Goal: Find specific fact: Find specific fact

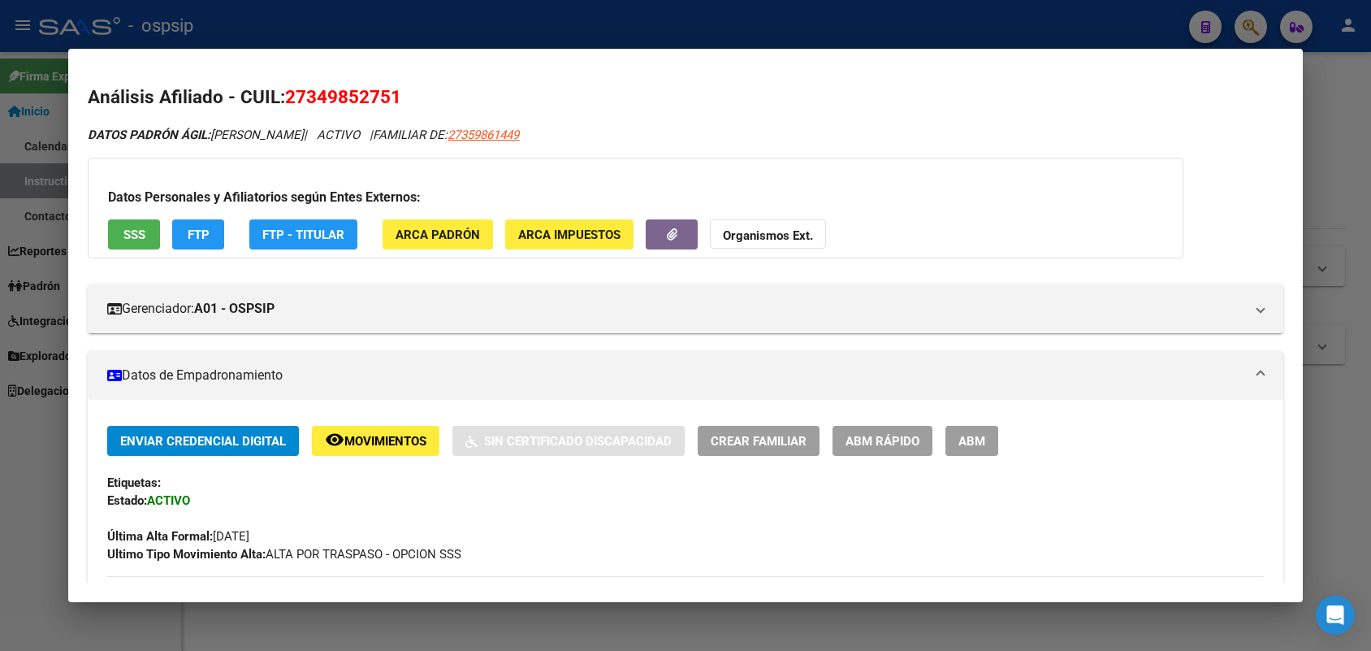
click at [0, 75] on div at bounding box center [685, 325] width 1371 height 651
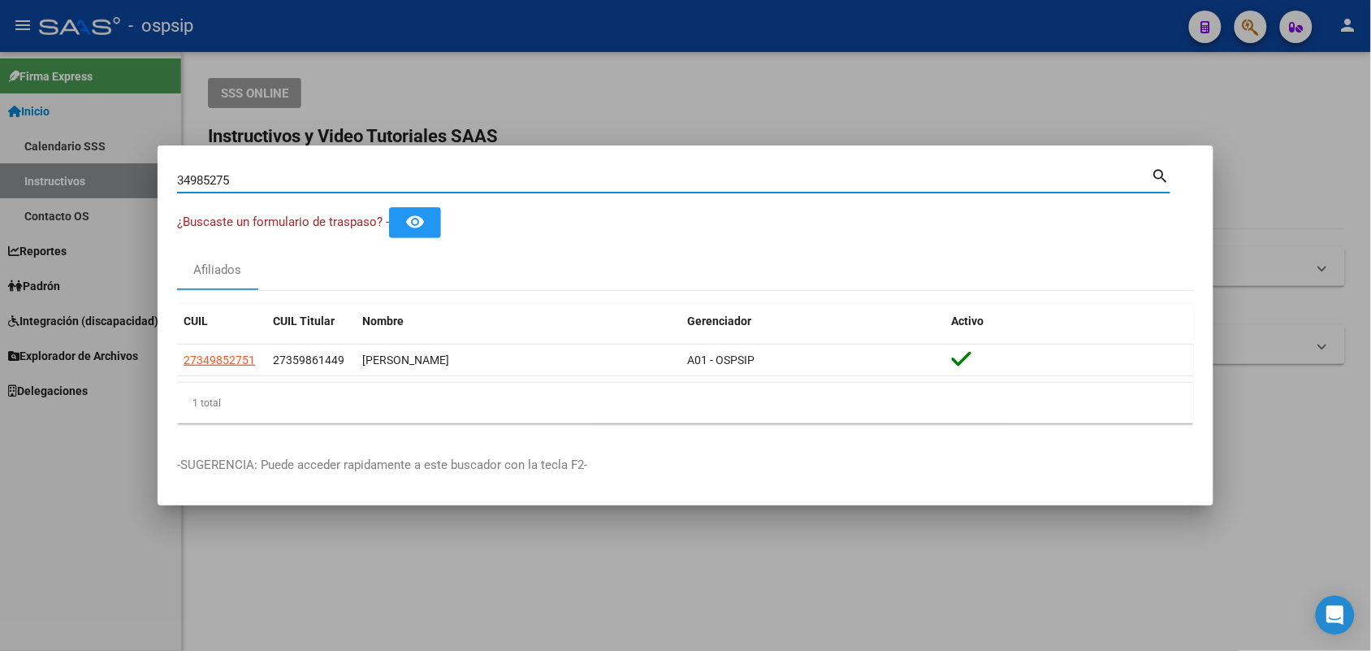
click at [256, 185] on input "34985275" at bounding box center [664, 180] width 975 height 15
type input "25671085"
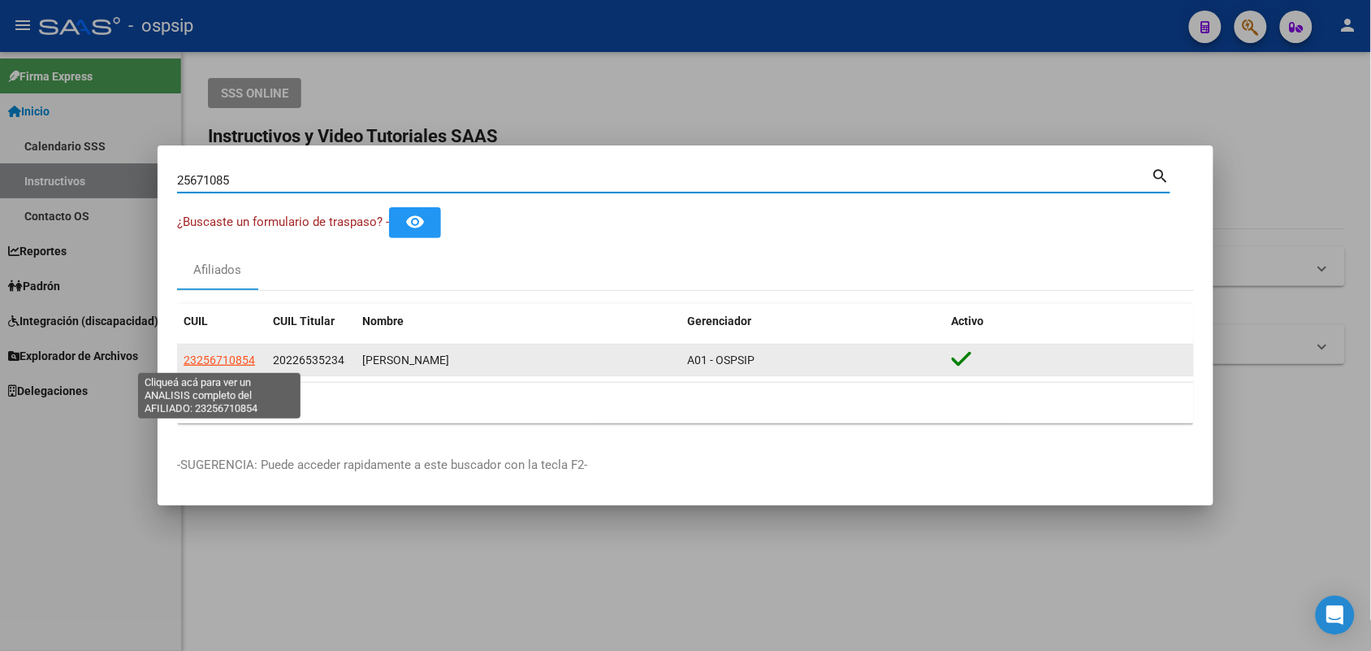
click at [214, 362] on span "23256710854" at bounding box center [219, 359] width 71 height 13
type textarea "23256710854"
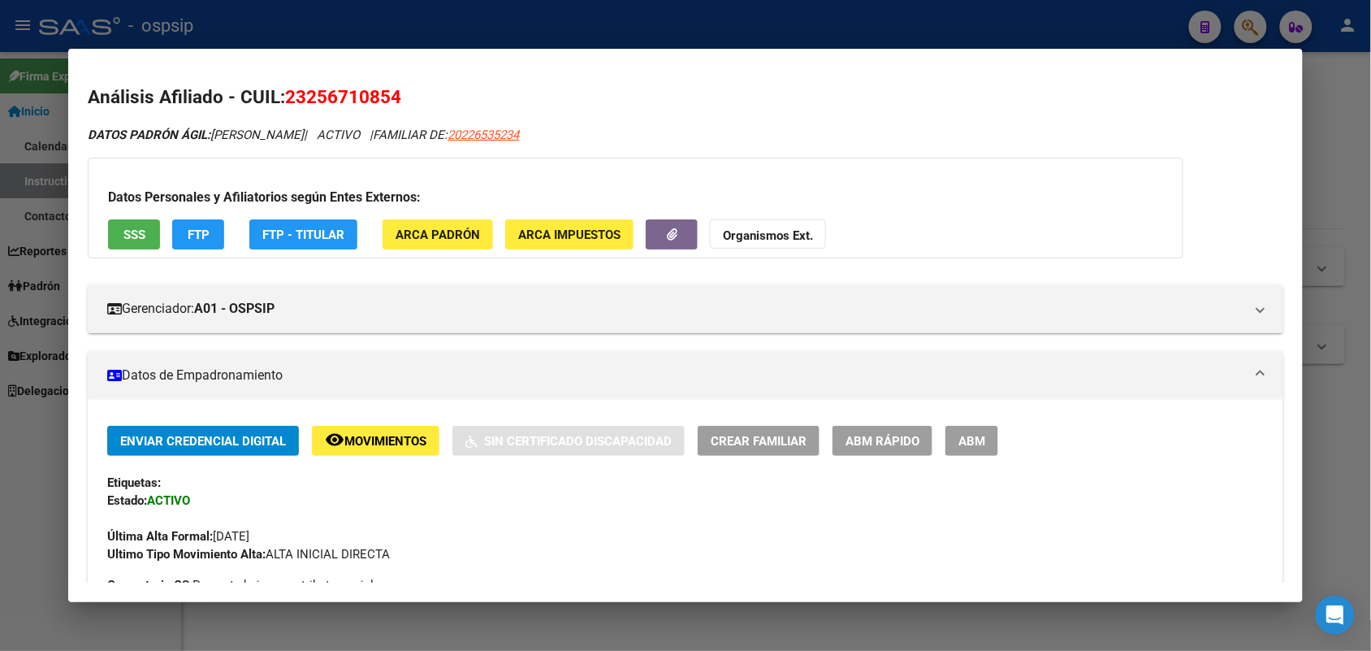
scroll to position [508, 0]
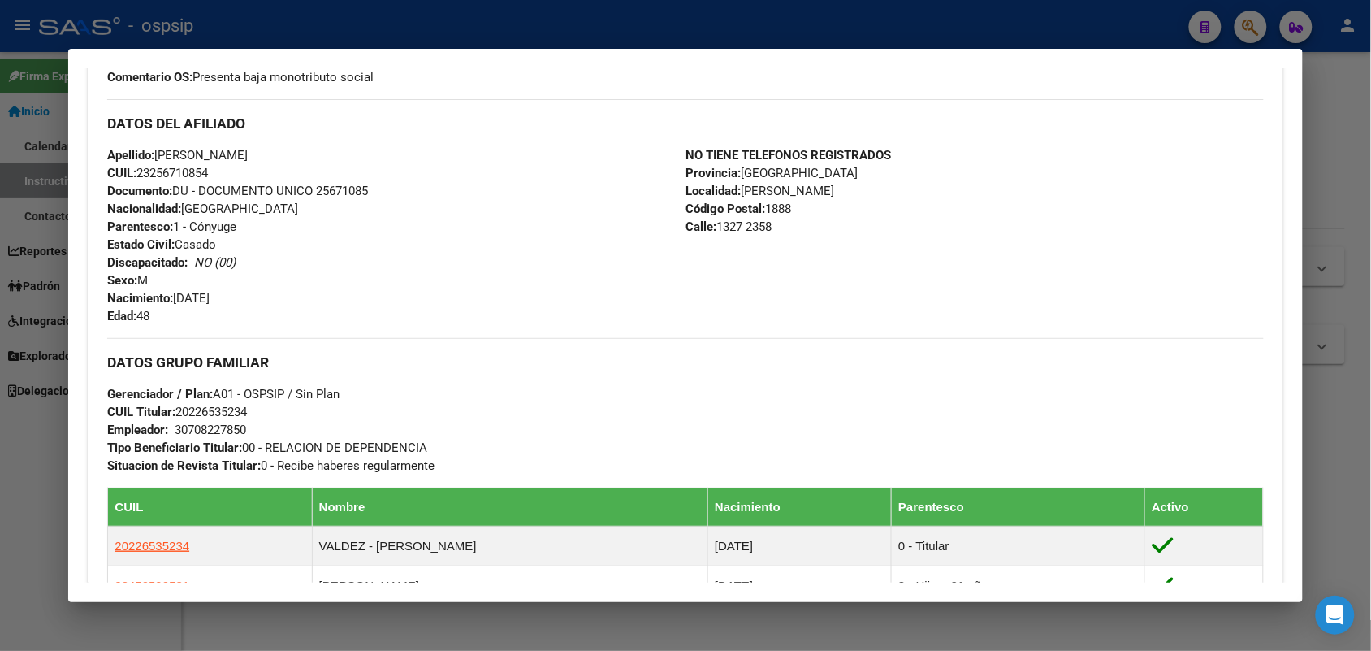
click at [318, 185] on span "Documento: DU - DOCUMENTO UNICO 25671085" at bounding box center [237, 191] width 261 height 15
copy span "25671085"
drag, startPoint x: 0, startPoint y: 200, endPoint x: 115, endPoint y: 204, distance: 115.4
click at [4, 203] on div at bounding box center [685, 325] width 1371 height 651
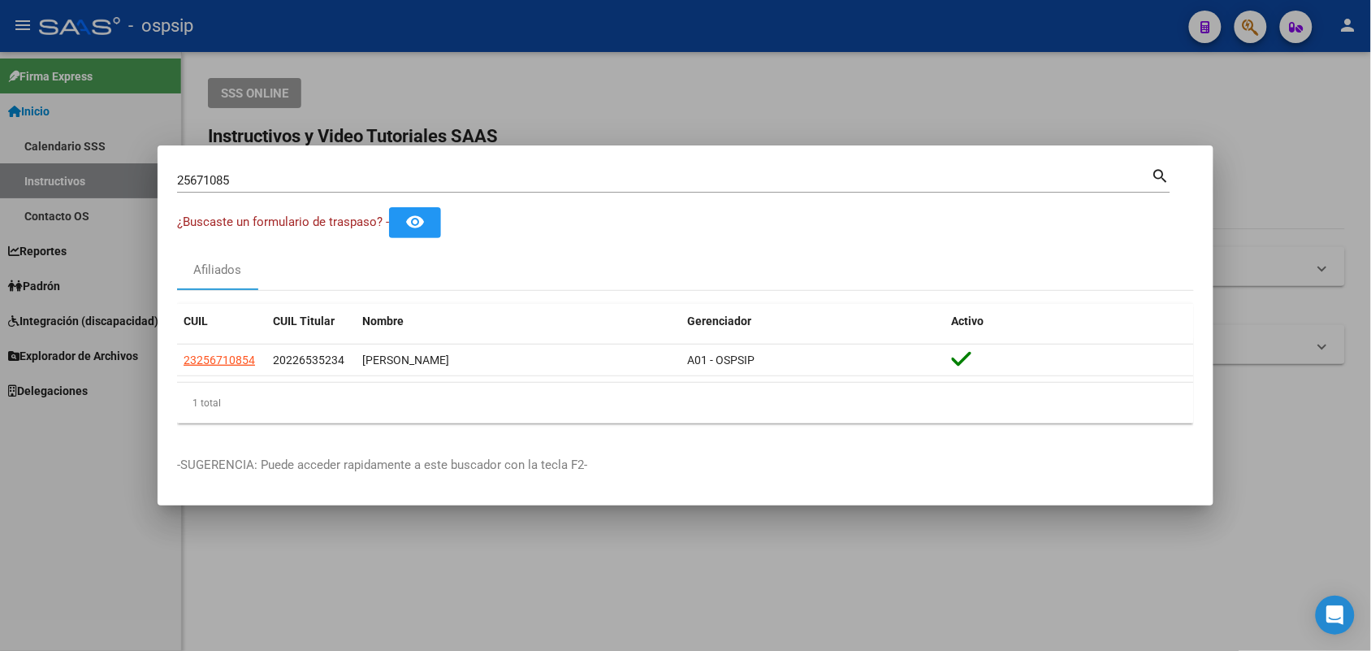
click at [374, 165] on div "25671085 Buscar (apellido, dni, [PERSON_NAME], nro traspaso, cuit, obra social)…" at bounding box center [674, 179] width 994 height 28
click at [371, 168] on div "25671085 Buscar (apellido, dni, cuil, nro traspaso, cuit, obra social)" at bounding box center [664, 180] width 975 height 24
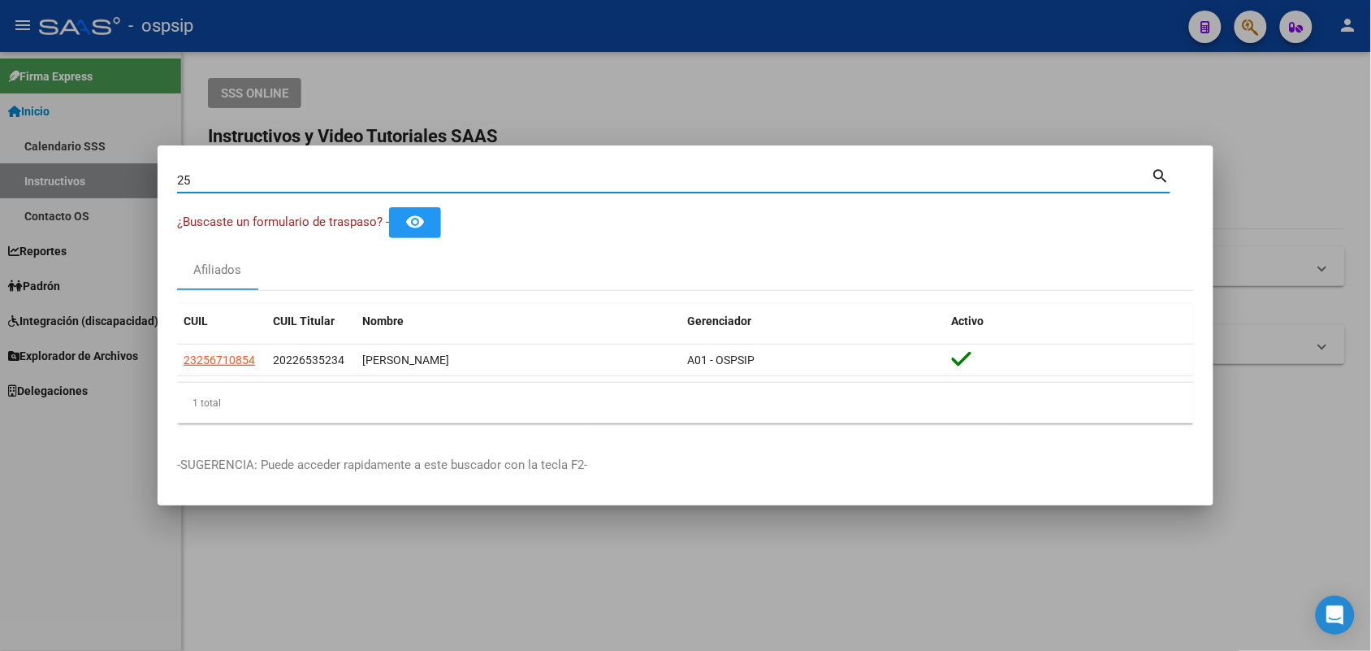
type input "2"
type input "19063578"
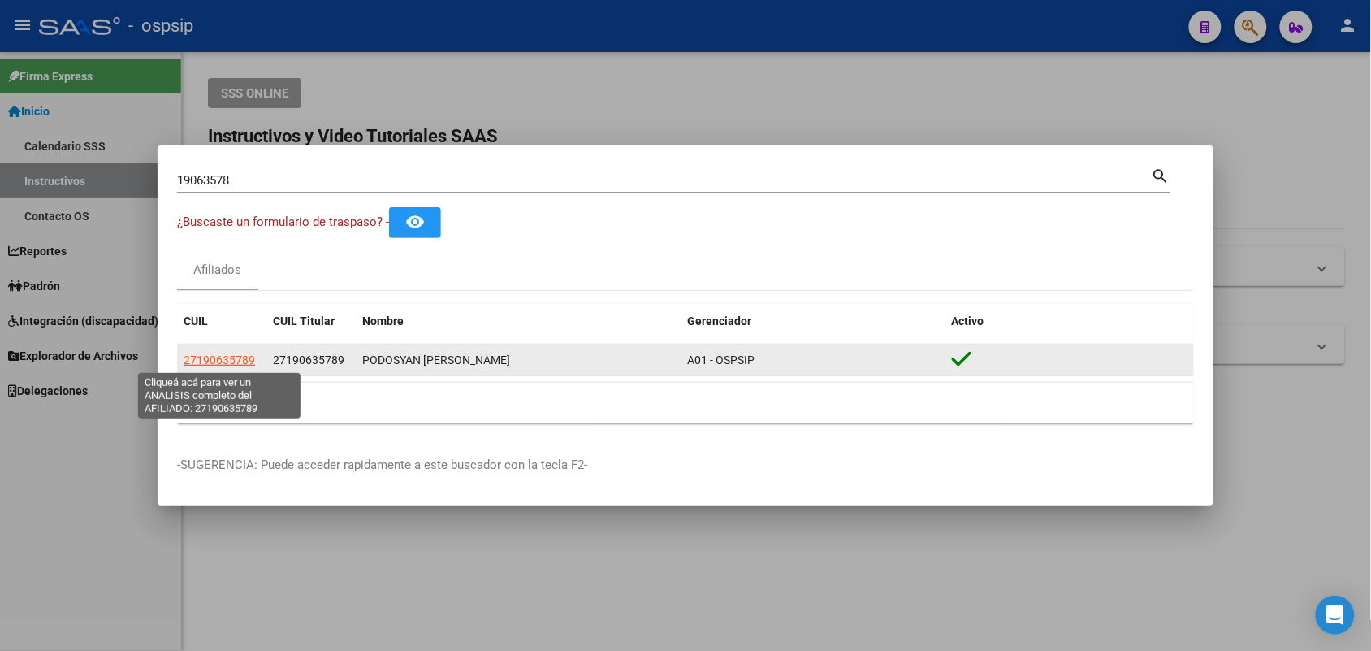
click at [232, 364] on span "27190635789" at bounding box center [219, 359] width 71 height 13
type textarea "27190635789"
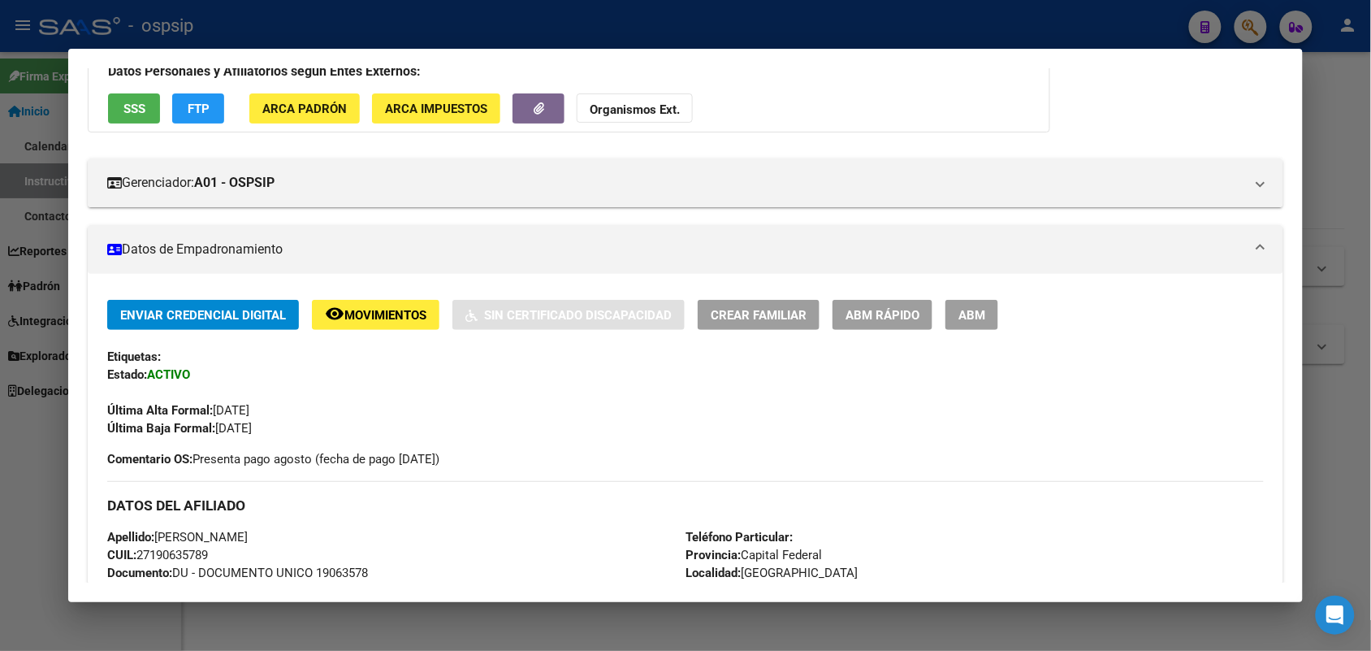
scroll to position [305, 0]
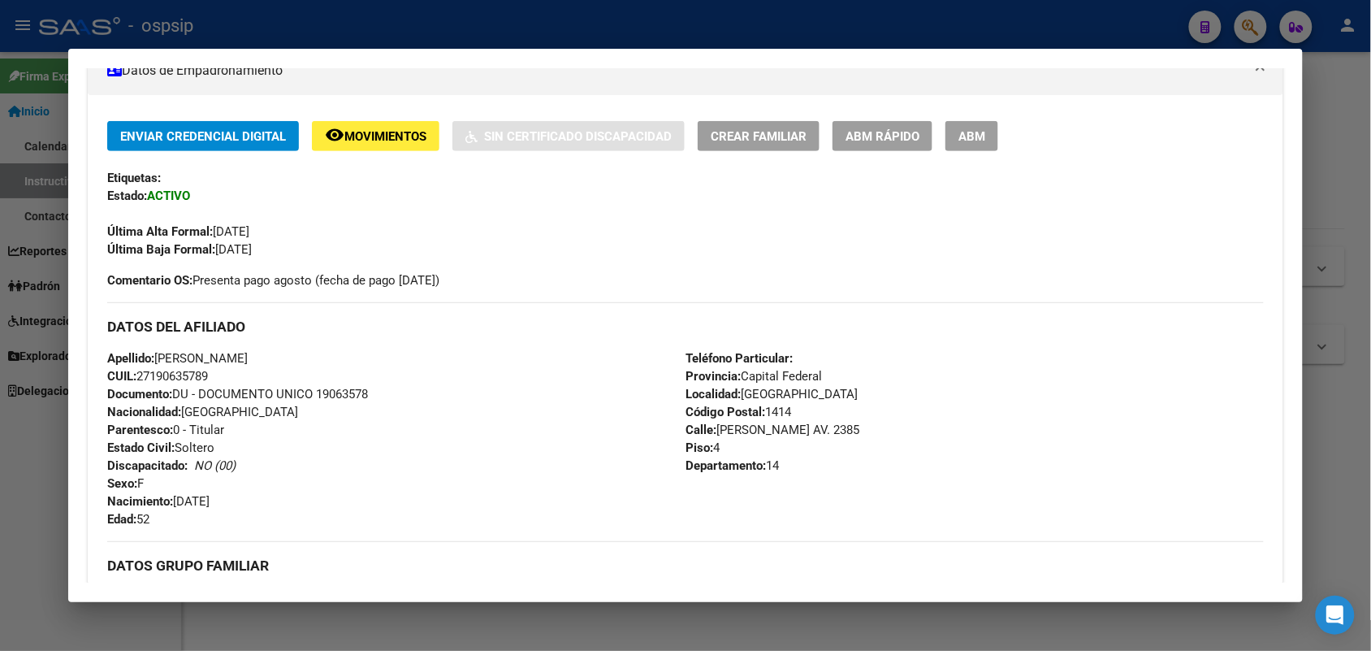
click at [357, 375] on div "Apellido: [PERSON_NAME] CUIL: 27190635789 Documento: DU - DOCUMENTO UNICO 19063…" at bounding box center [396, 438] width 578 height 179
click at [331, 400] on span "Documento: DU - DOCUMENTO UNICO 19063578" at bounding box center [237, 394] width 261 height 15
copy span "19063578"
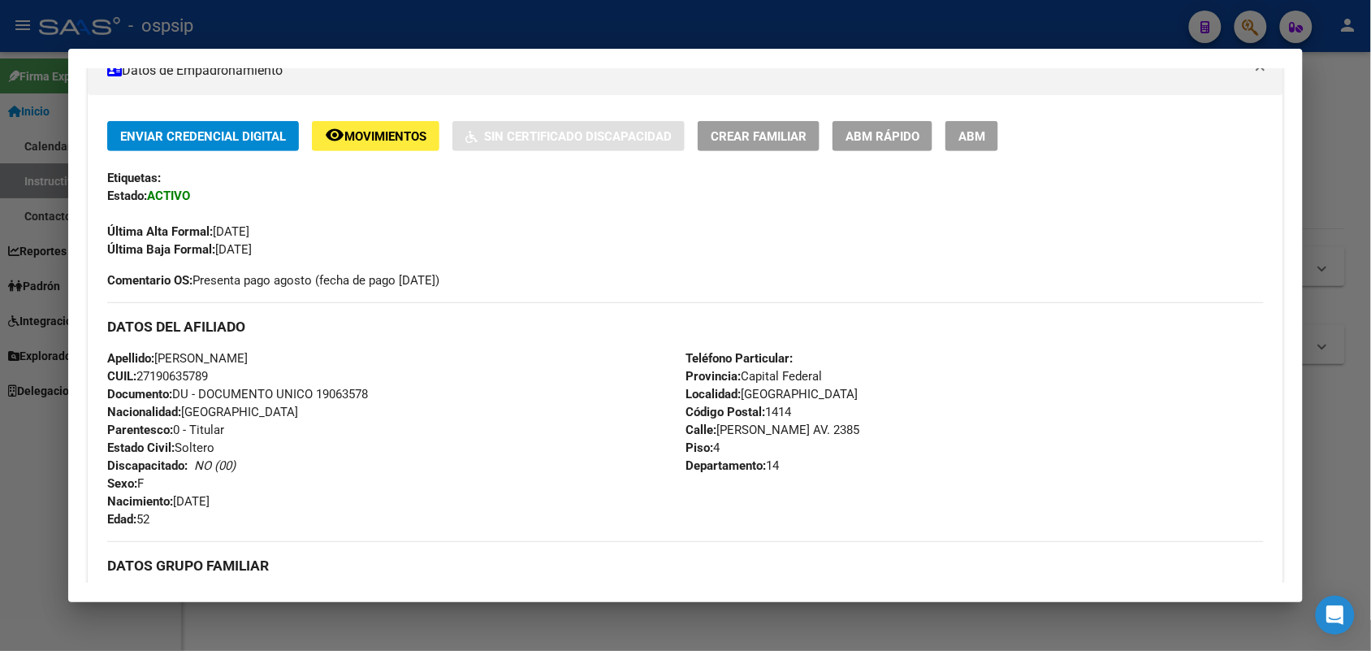
copy span "19063578"
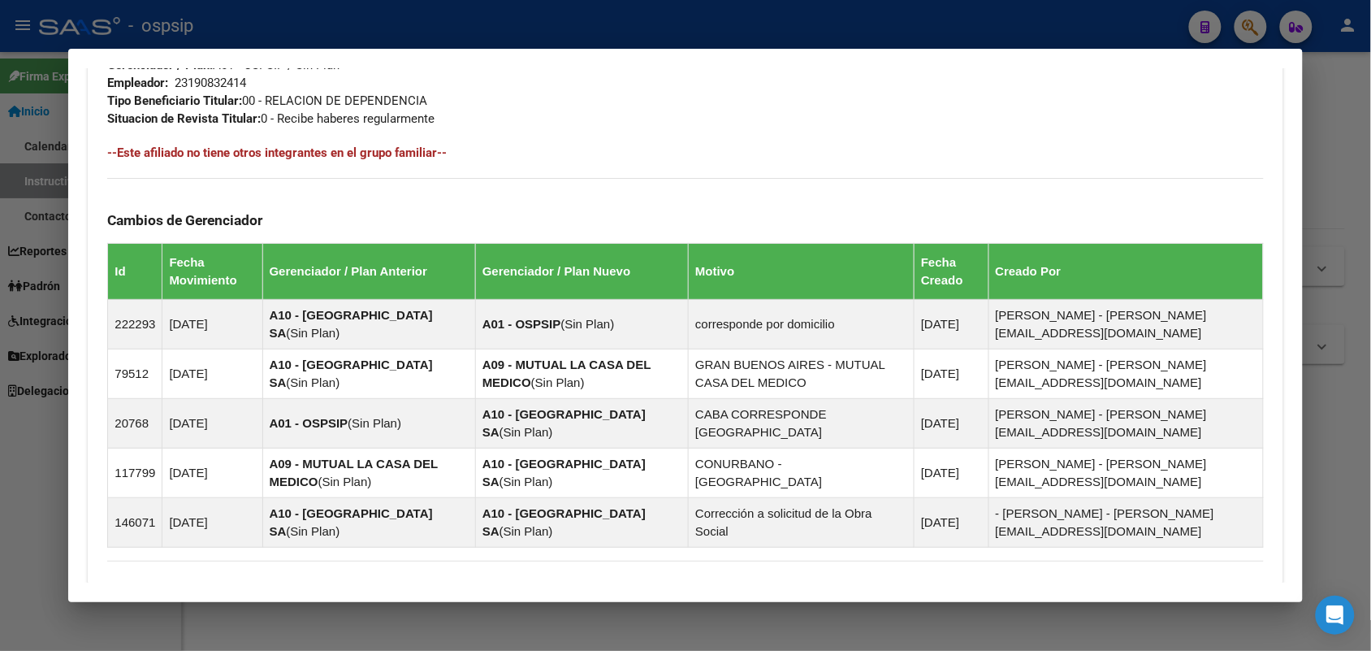
scroll to position [1038, 0]
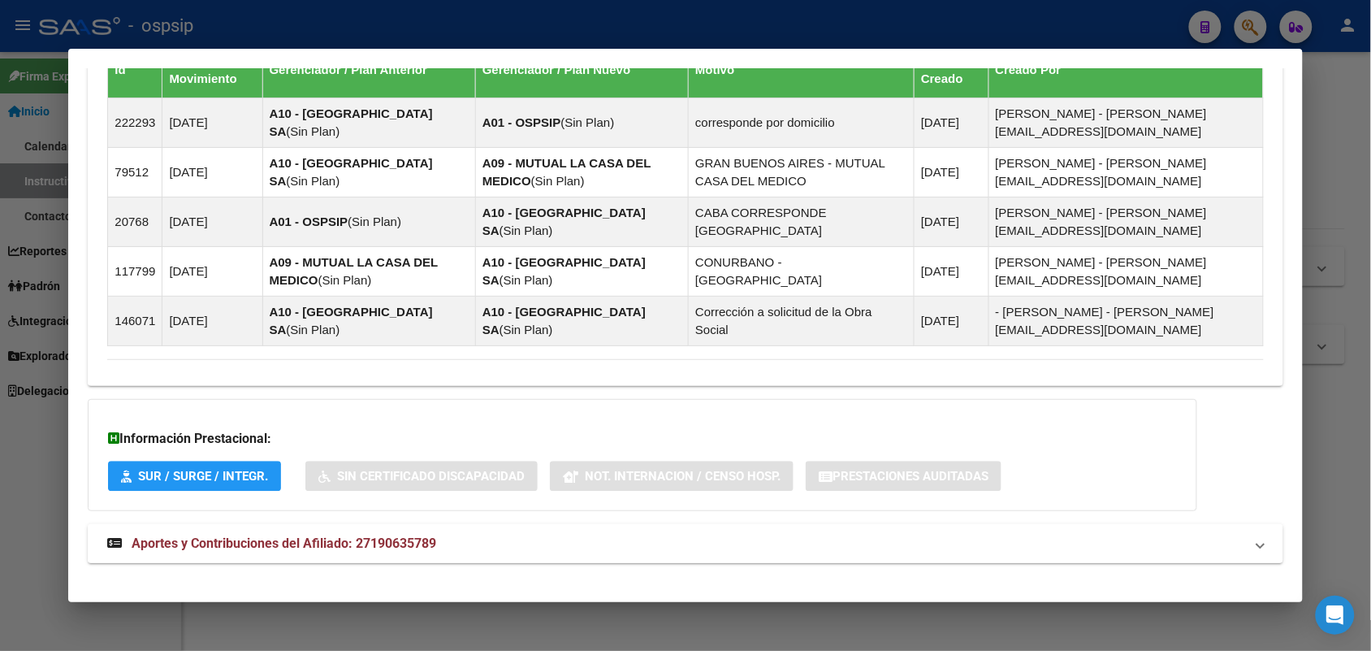
click at [353, 538] on mat-expansion-panel-header "Aportes y Contribuciones del Afiliado: 27190635789" at bounding box center [685, 543] width 1195 height 39
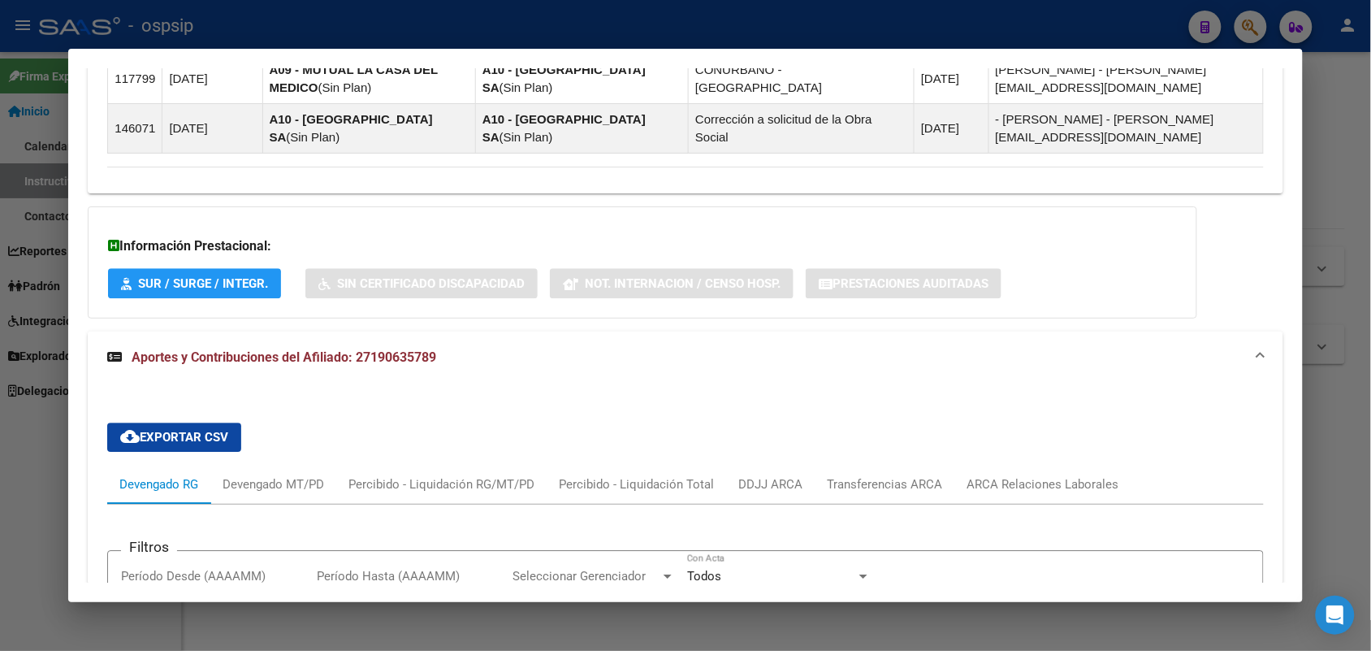
scroll to position [1343, 0]
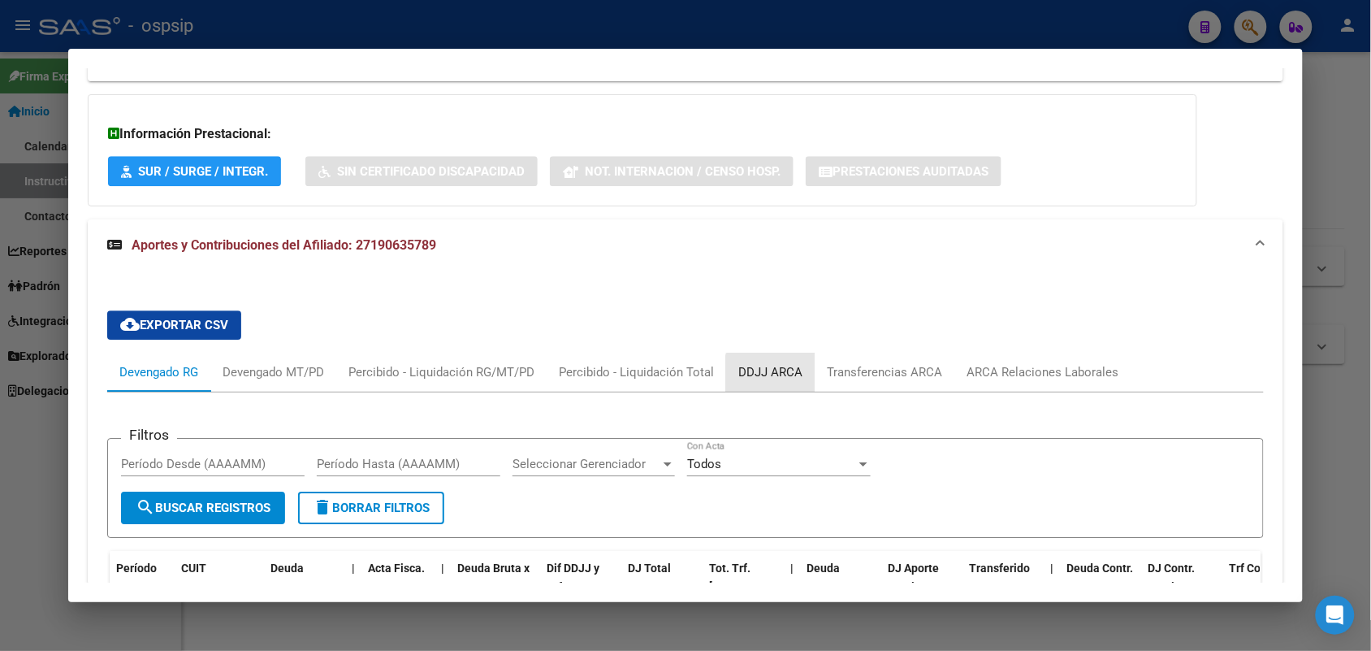
click at [782, 366] on div "DDJJ ARCA" at bounding box center [770, 372] width 89 height 39
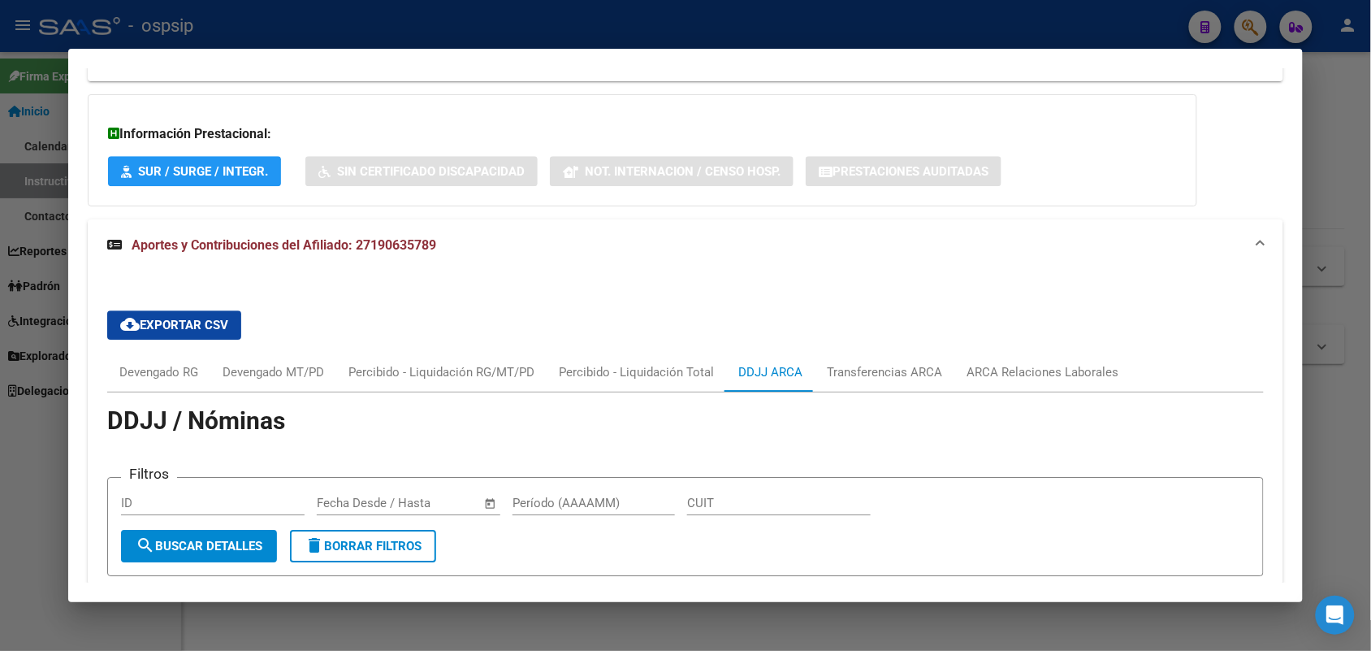
scroll to position [1652, 0]
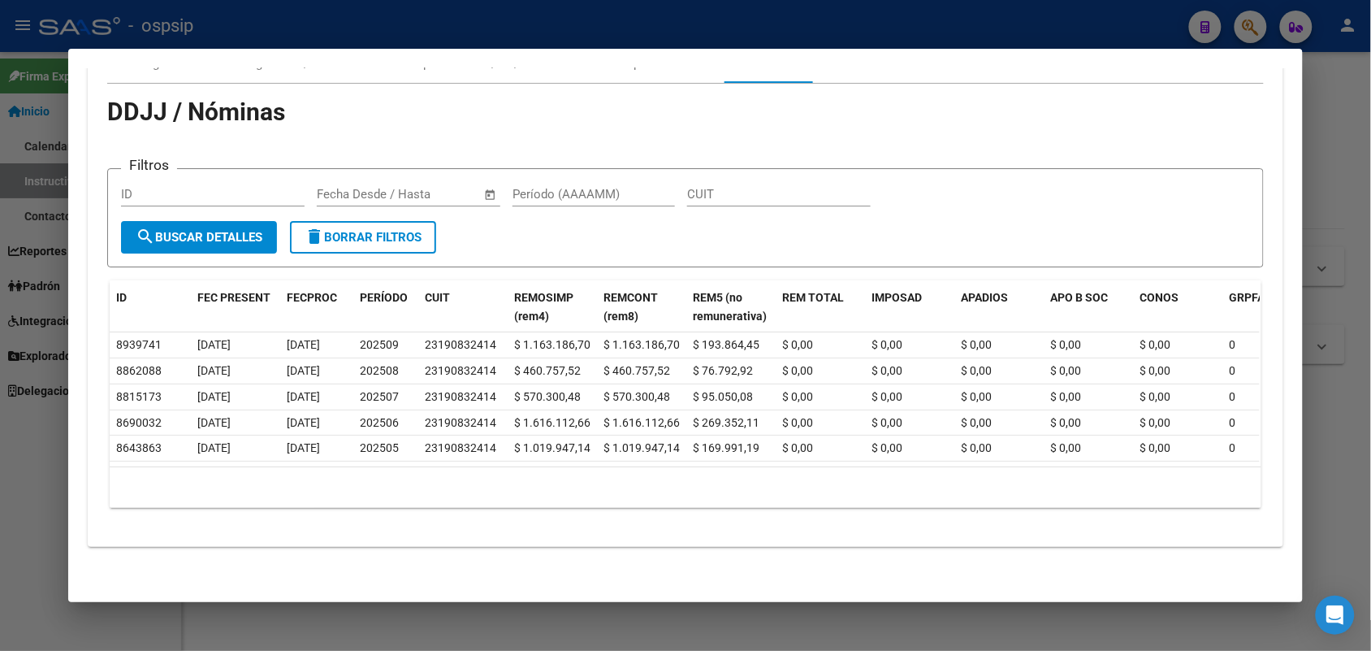
drag, startPoint x: 0, startPoint y: 244, endPoint x: 212, endPoint y: 193, distance: 218.1
click at [6, 248] on div at bounding box center [685, 325] width 1371 height 651
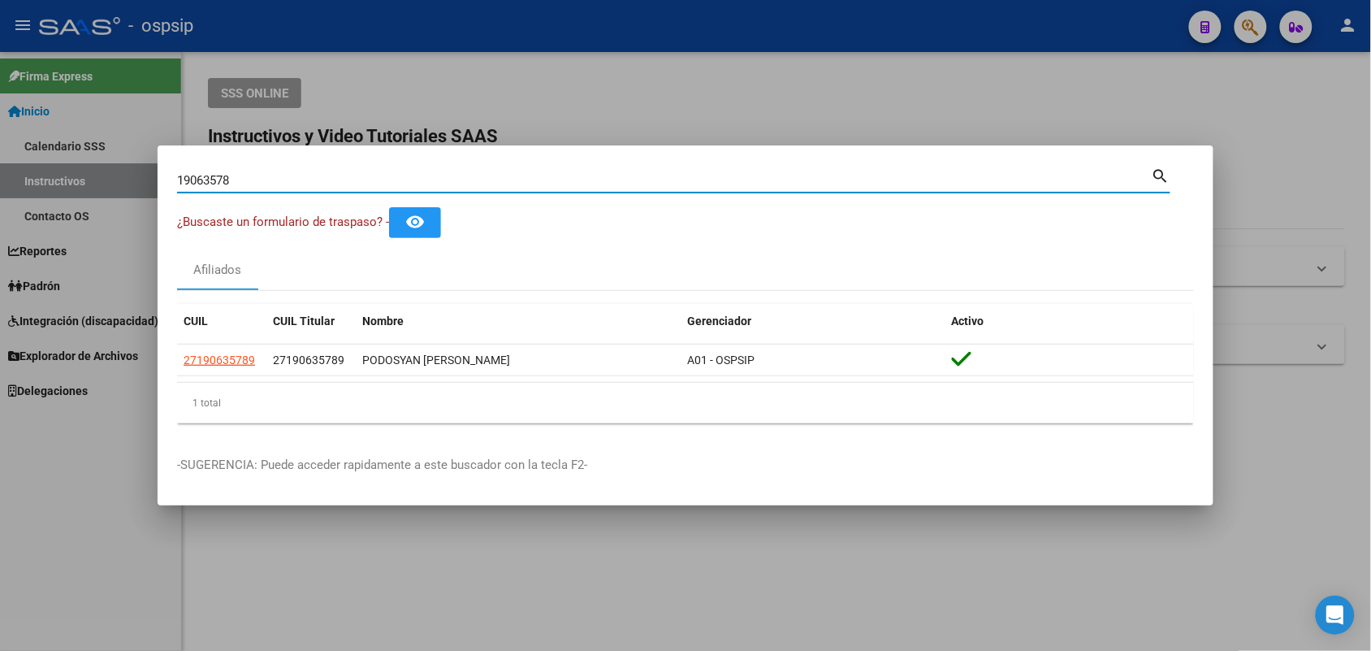
click at [258, 177] on input "19063578" at bounding box center [664, 180] width 975 height 15
type input "54957386"
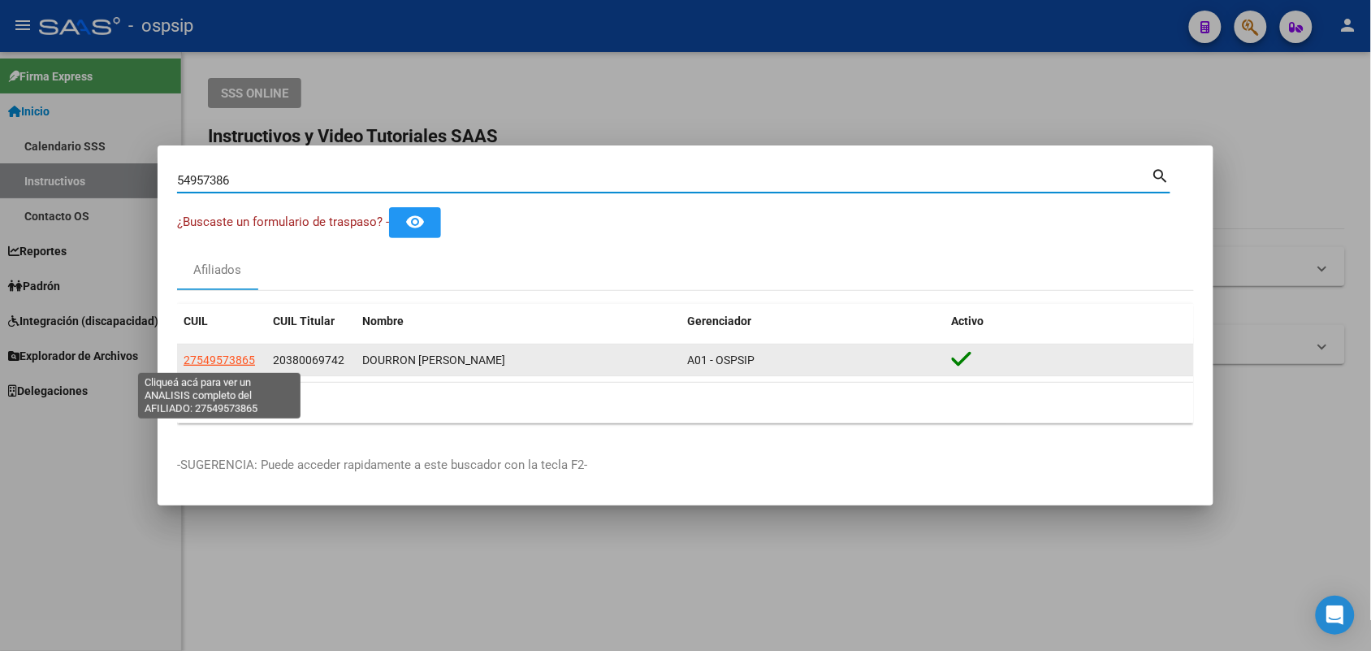
click at [245, 357] on span "27549573865" at bounding box center [219, 359] width 71 height 13
type textarea "27549573865"
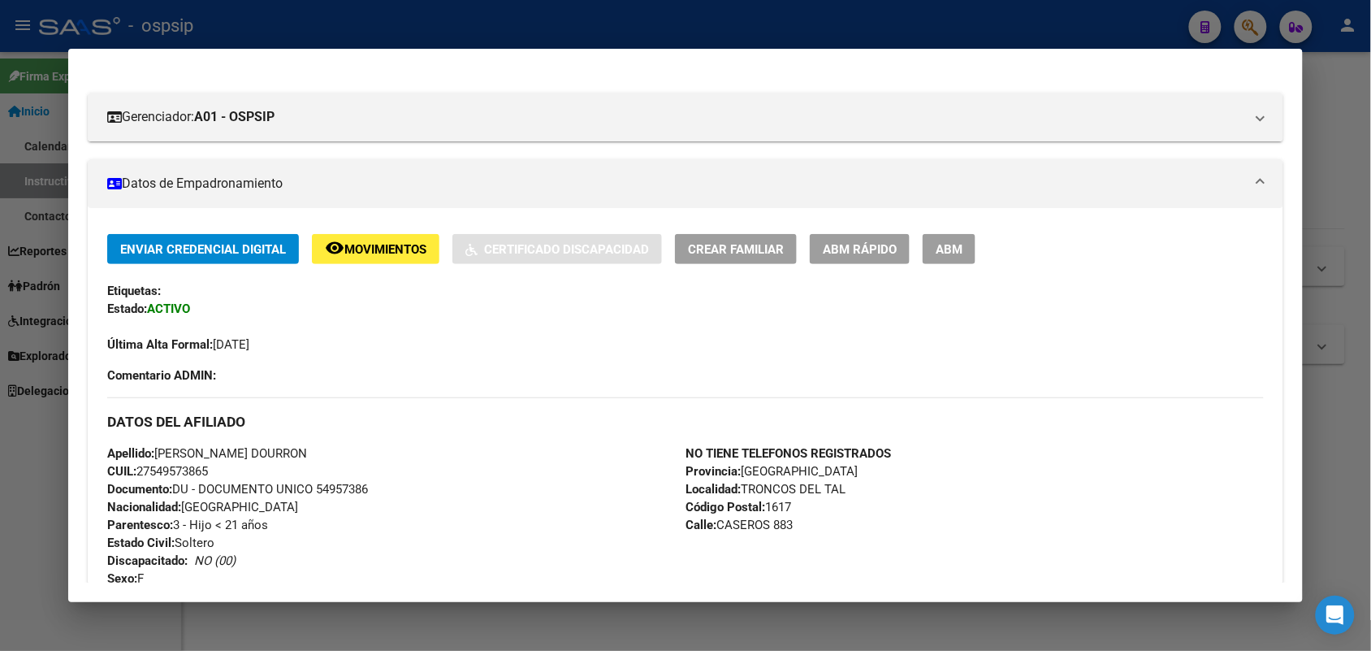
scroll to position [256, 0]
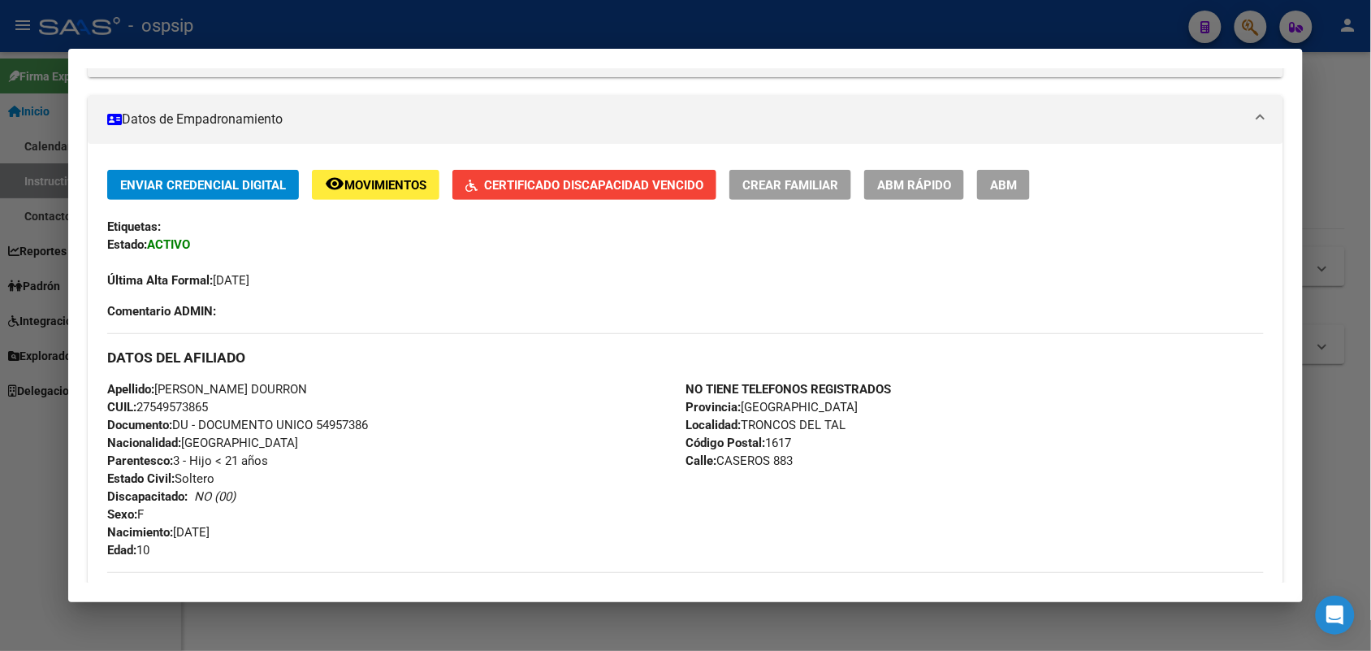
click at [348, 425] on span "Documento: DU - DOCUMENTO UNICO 54957386" at bounding box center [237, 425] width 261 height 15
copy span "54957386"
click at [18, 203] on div at bounding box center [685, 325] width 1371 height 651
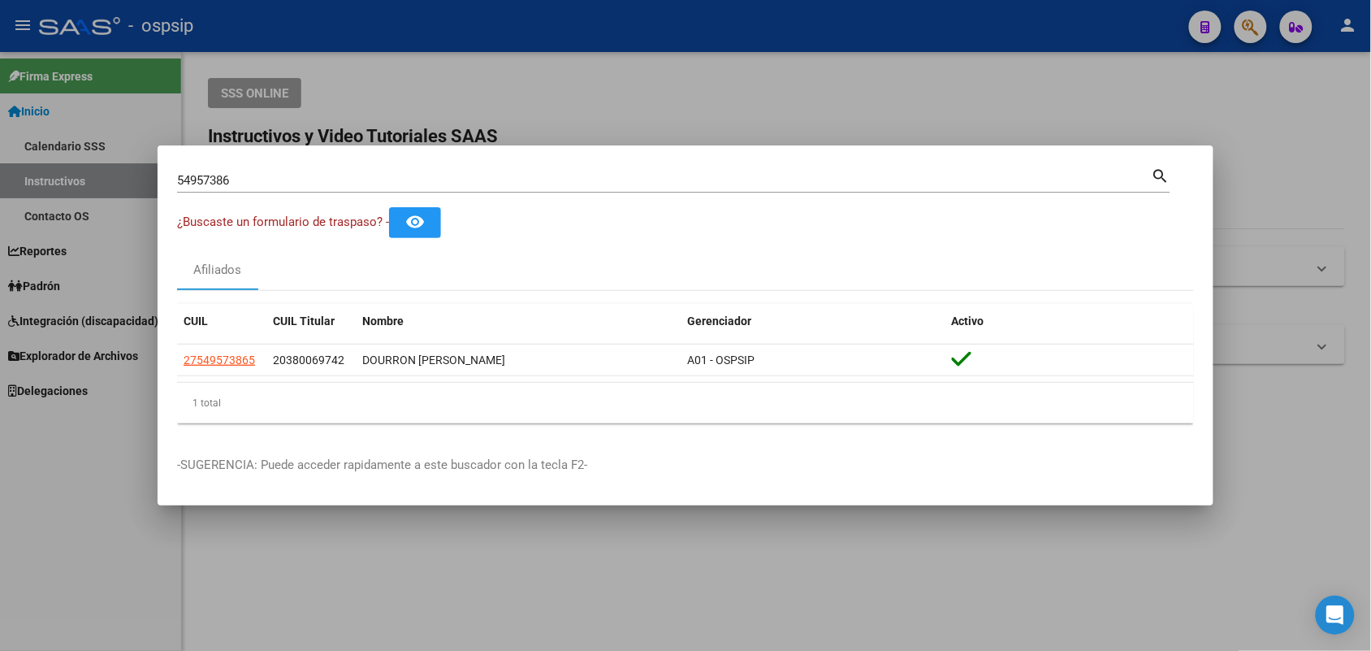
click at [203, 184] on input "54957386" at bounding box center [664, 180] width 975 height 15
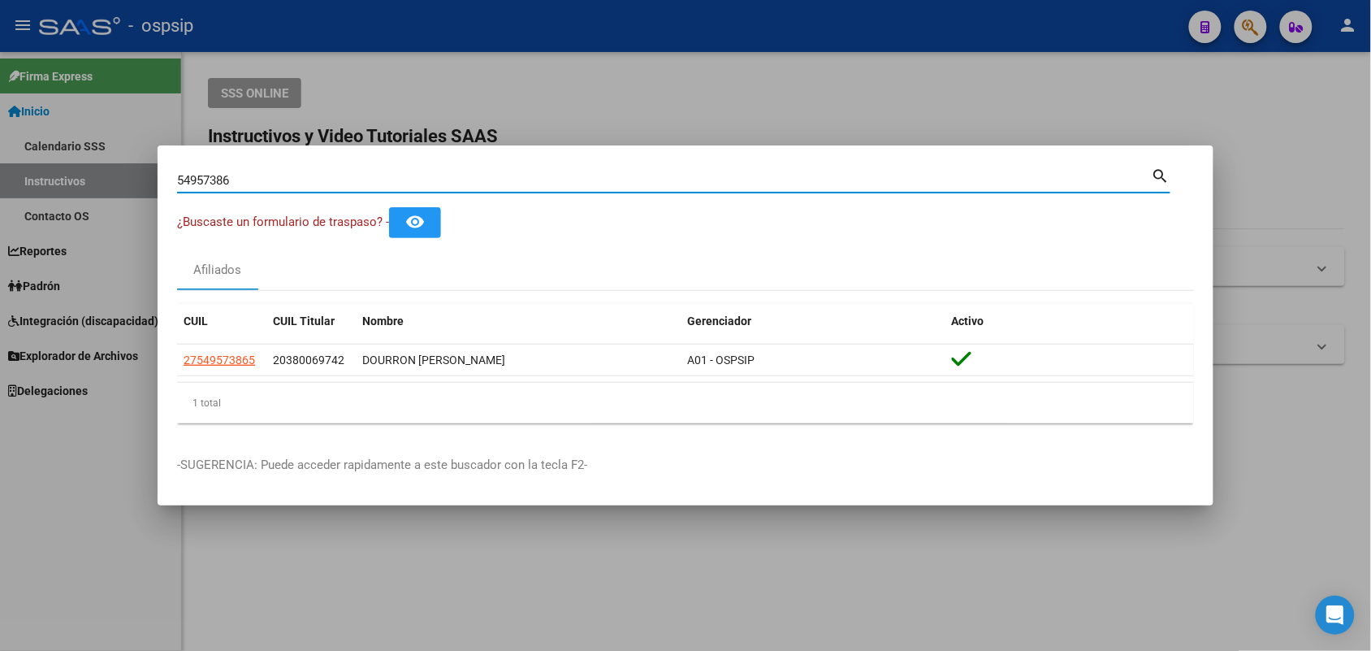
click at [203, 184] on input "54957386" at bounding box center [664, 180] width 975 height 15
type input "32929913"
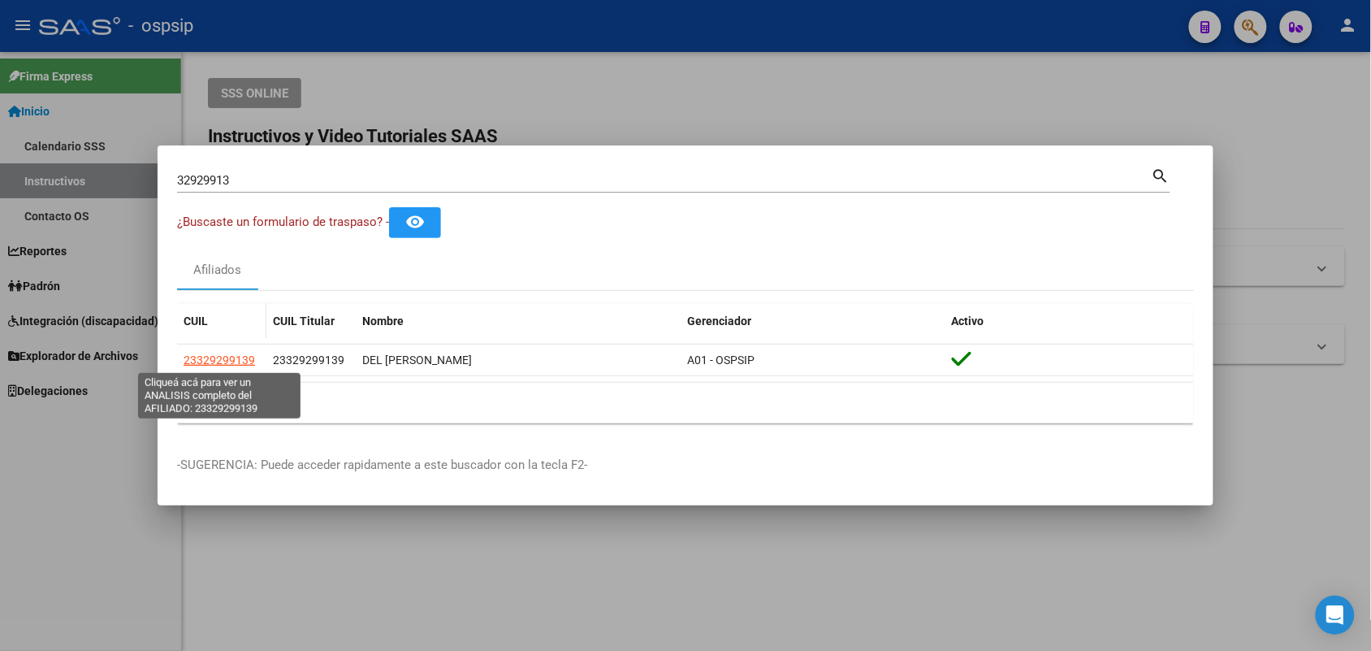
click at [245, 364] on span "23329299139" at bounding box center [219, 359] width 71 height 13
type textarea "23329299139"
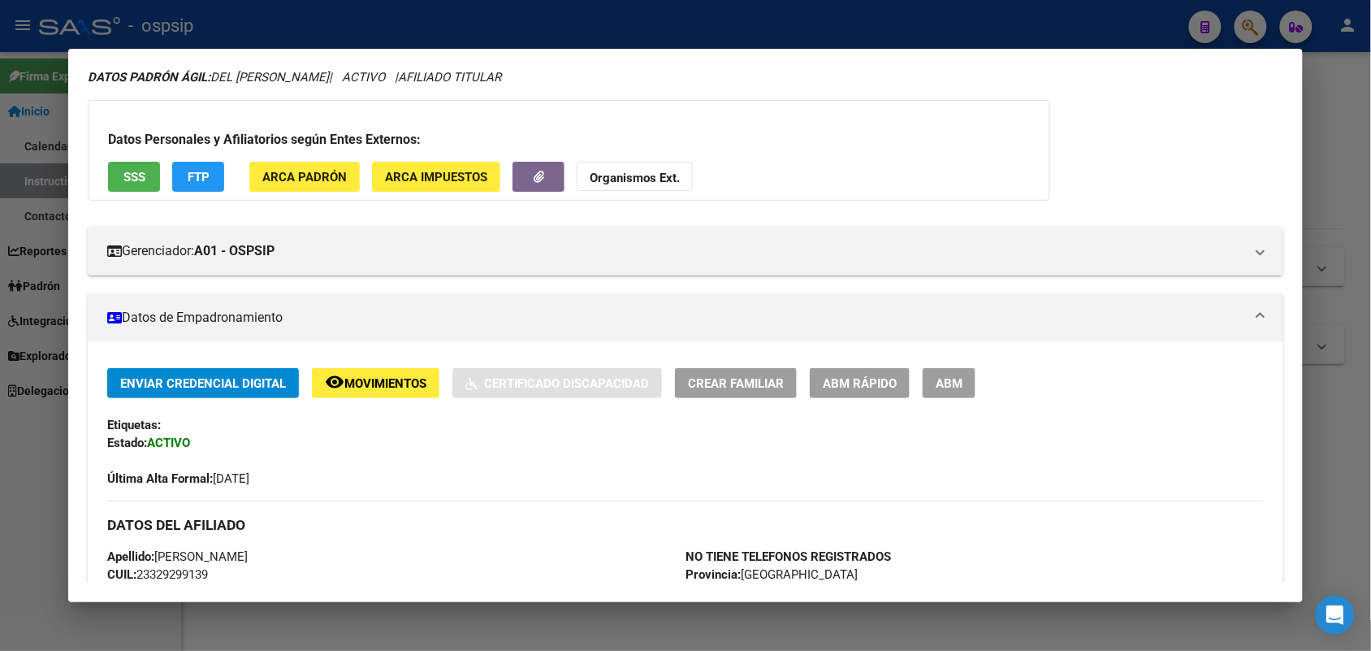
scroll to position [111, 0]
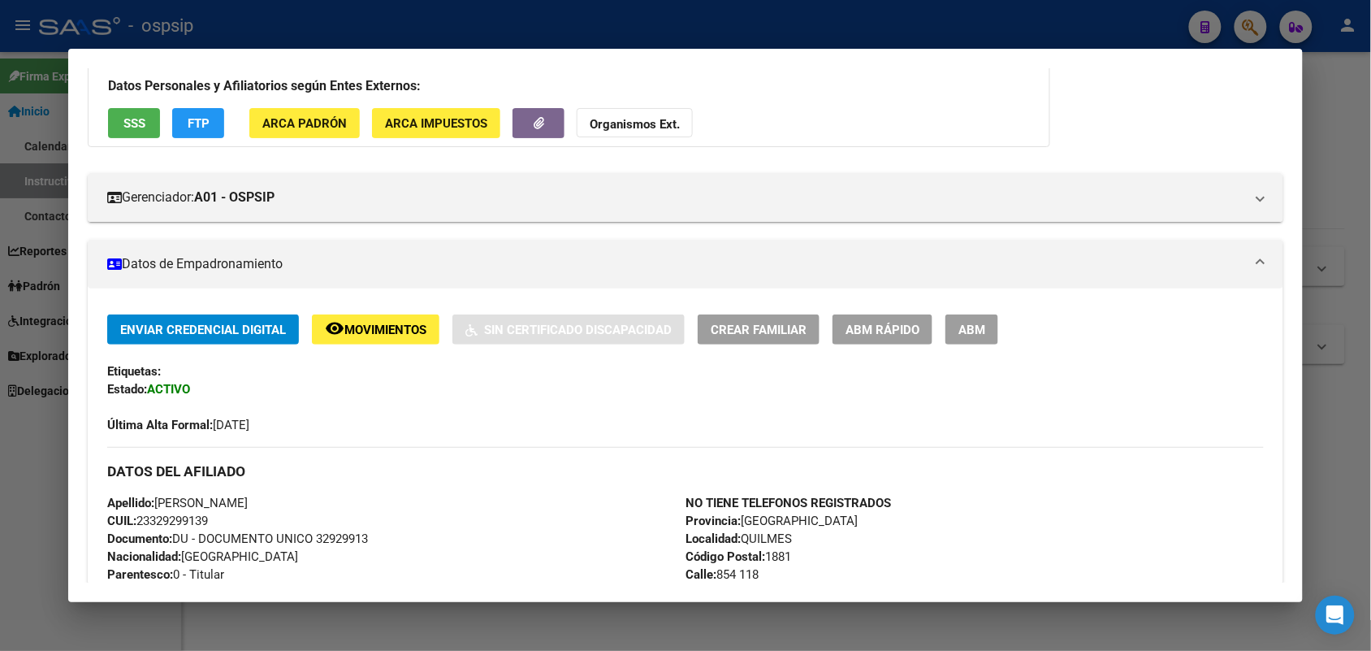
click at [339, 536] on span "Documento: DU - DOCUMENTO UNICO 32929913" at bounding box center [237, 538] width 261 height 15
copy span "32929913"
